Goal: Task Accomplishment & Management: Manage account settings

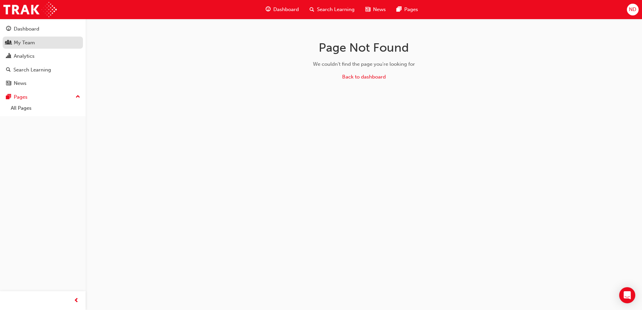
click at [28, 41] on div "My Team" at bounding box center [24, 43] width 21 height 8
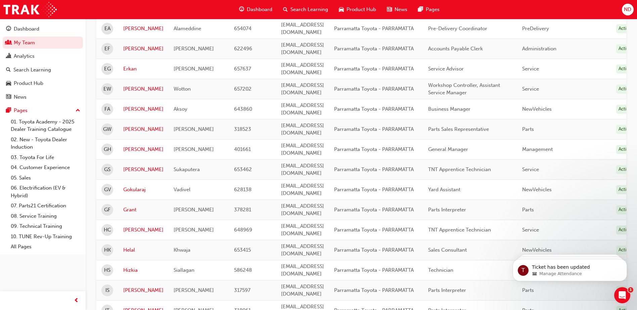
scroll to position [811, 0]
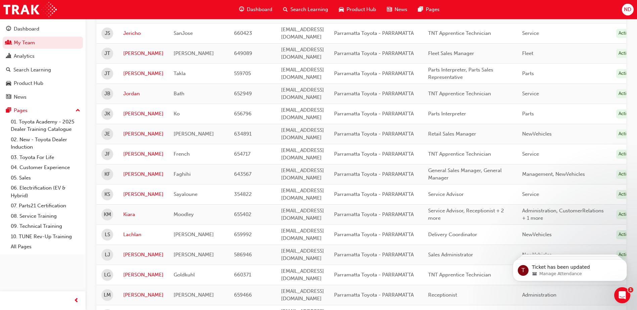
scroll to position [375, 0]
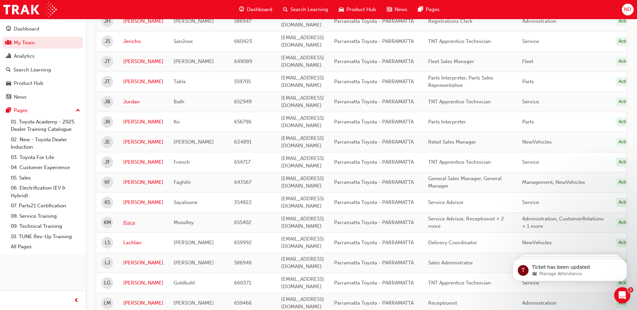
click at [128, 219] on link "Kiara" at bounding box center [143, 223] width 40 height 8
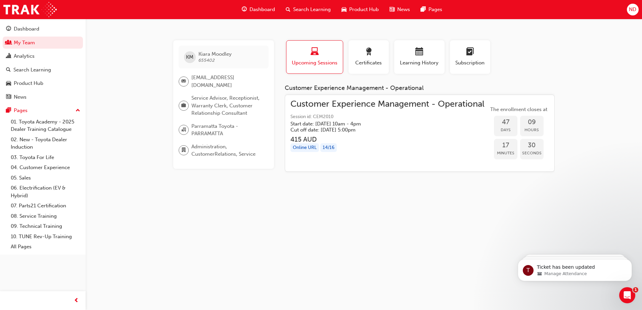
click at [315, 12] on span "Search Learning" at bounding box center [312, 10] width 38 height 8
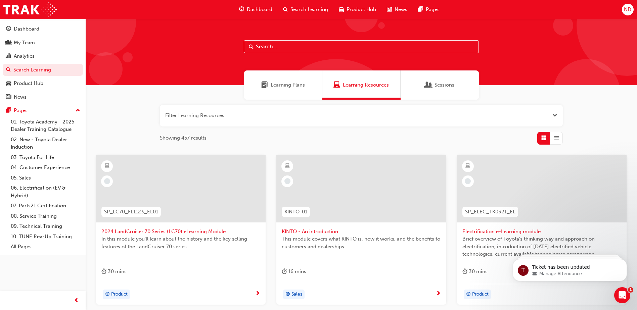
click at [273, 47] on input "text" at bounding box center [361, 46] width 235 height 13
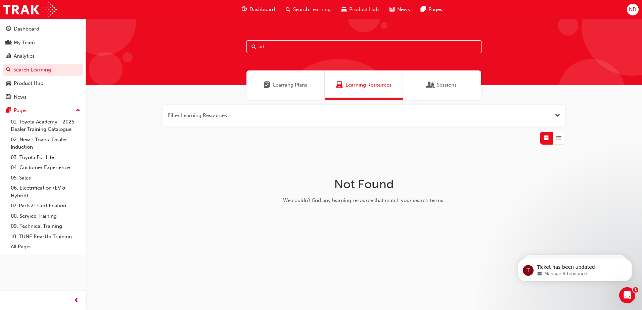
type input "a"
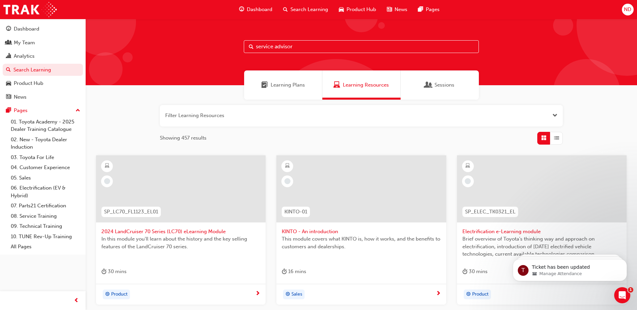
type input "service advisor"
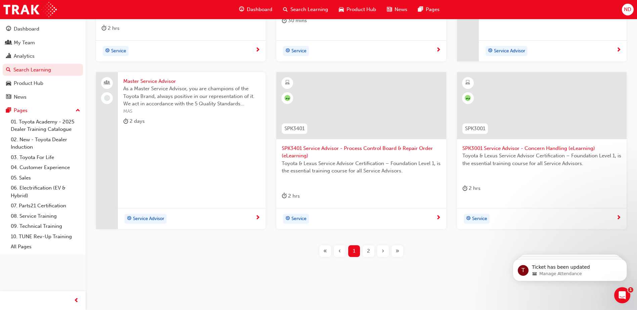
scroll to position [252, 0]
click at [381, 248] on div "›" at bounding box center [383, 250] width 12 height 12
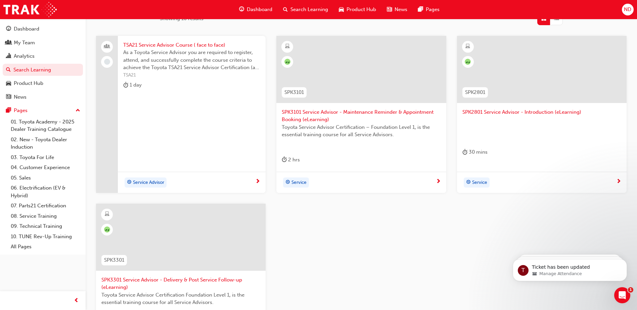
scroll to position [85, 0]
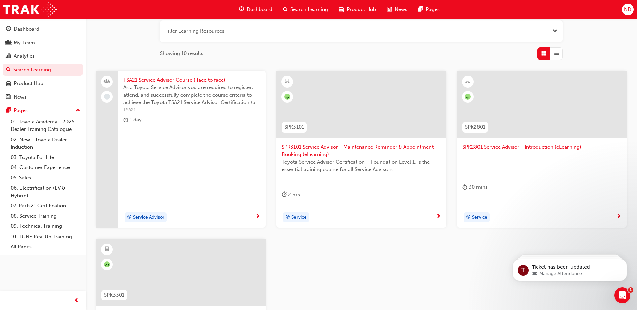
click at [167, 80] on span "TSA21 Service Advisor Course ( face to face)" at bounding box center [191, 80] width 137 height 8
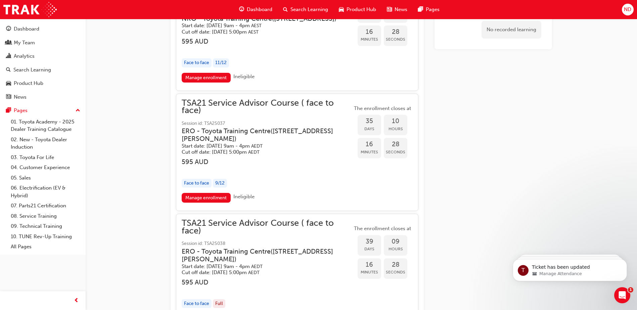
scroll to position [1416, 0]
click at [214, 202] on link "Manage enrollment" at bounding box center [206, 198] width 49 height 10
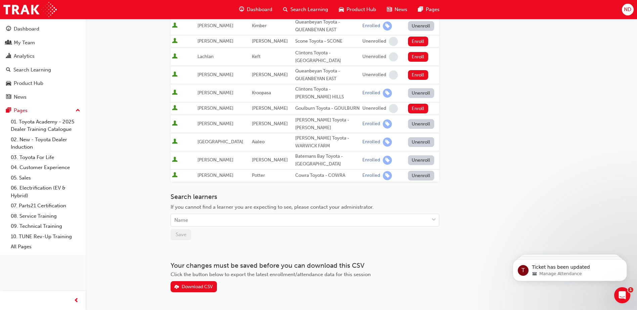
scroll to position [235, 0]
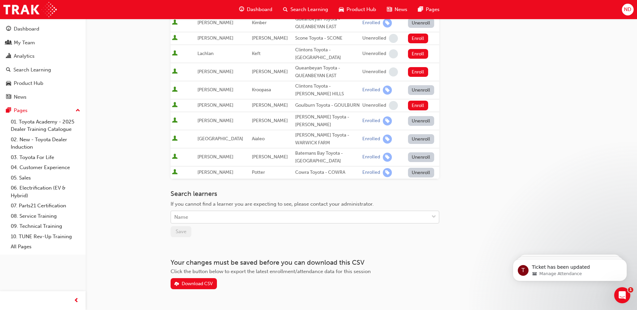
click at [232, 212] on div "Name" at bounding box center [300, 218] width 258 height 12
type input "kiara"
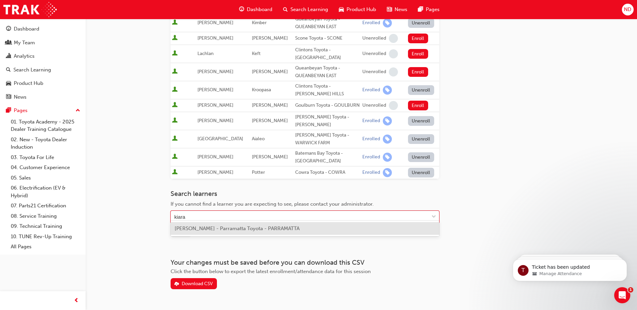
click at [240, 228] on span "[PERSON_NAME] - Parramatta Toyota - PARRAMATTA" at bounding box center [237, 229] width 125 height 6
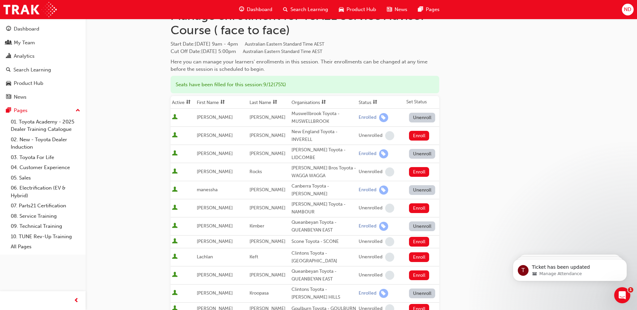
scroll to position [0, 0]
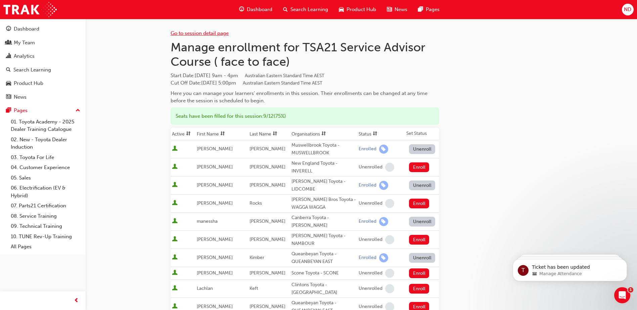
click at [206, 33] on link "Go to session detail page" at bounding box center [200, 33] width 58 height 6
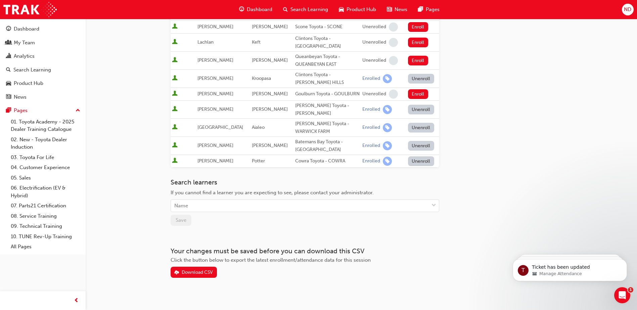
scroll to position [247, 0]
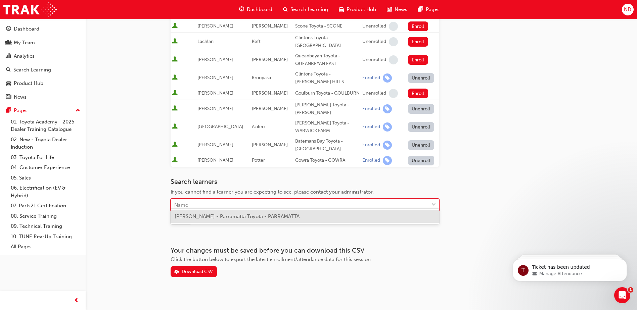
click at [220, 199] on div "Name" at bounding box center [300, 205] width 258 height 12
click at [186, 218] on span "[PERSON_NAME] - Parramatta Toyota - PARRAMATTA" at bounding box center [237, 217] width 125 height 6
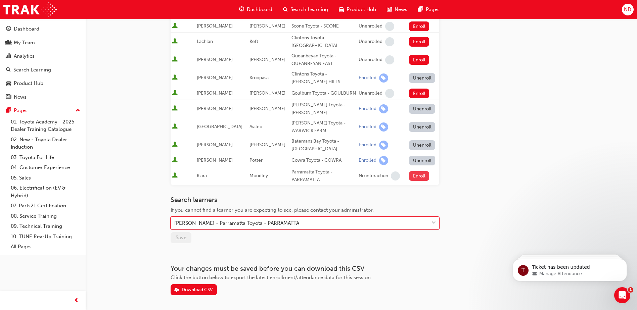
click at [415, 172] on button "Enroll" at bounding box center [419, 176] width 20 height 10
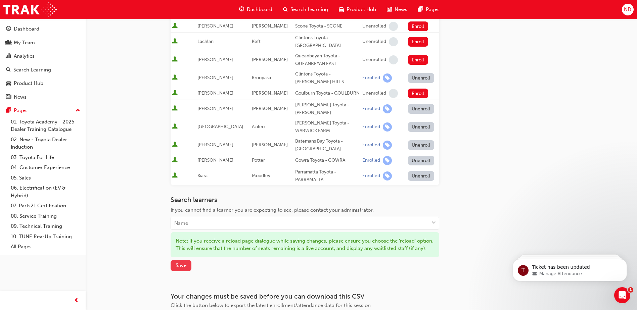
click at [182, 266] on span "Save" at bounding box center [181, 266] width 11 height 6
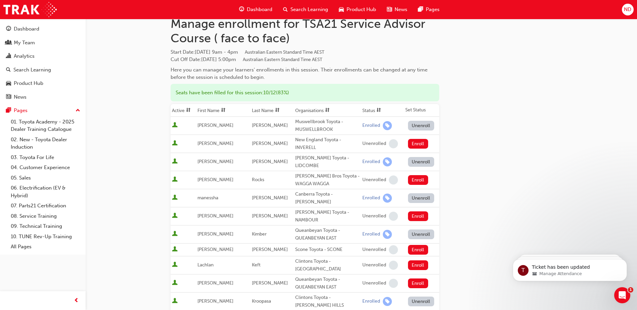
scroll to position [0, 0]
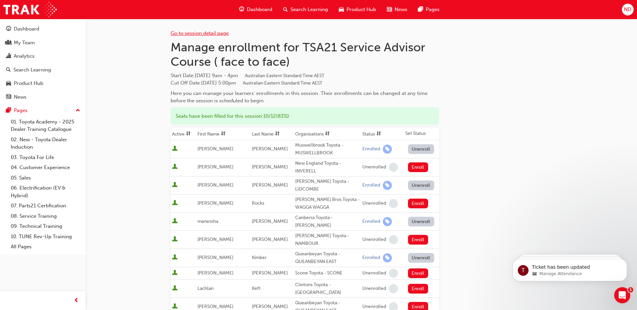
click at [220, 32] on link "Go to session detail page" at bounding box center [200, 33] width 58 height 6
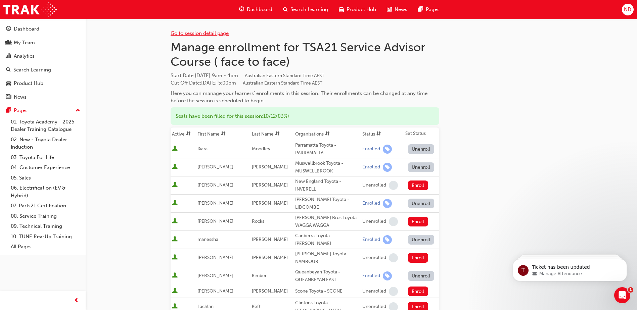
click at [221, 33] on link "Go to session detail page" at bounding box center [200, 33] width 58 height 6
